Goal: Transaction & Acquisition: Purchase product/service

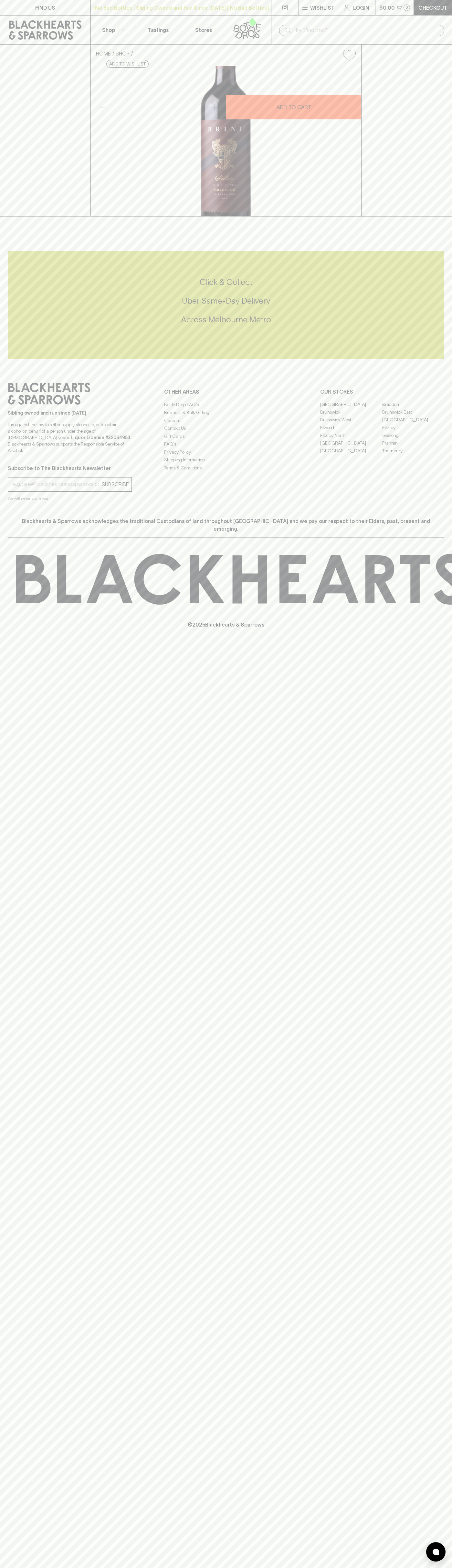
click at [303, 24] on div "​" at bounding box center [361, 30] width 165 height 12
click at [429, 217] on div "HOME SHOP Brini Estate [PERSON_NAME] Old [PERSON_NAME] Vine Grenach Grenache 20…" at bounding box center [226, 130] width 452 height 172
click at [378, 1567] on html "FIND US | No Bad Bottles | Sibling Owned and Run Since [DATE] | No Bad Bottles …" at bounding box center [226, 784] width 452 height 1568
click at [7, 1227] on div "FIND US | No Bad Bottles | Sibling Owned and Run Since [DATE] | No Bad Bottles …" at bounding box center [226, 784] width 452 height 1568
